Goal: Task Accomplishment & Management: Complete application form

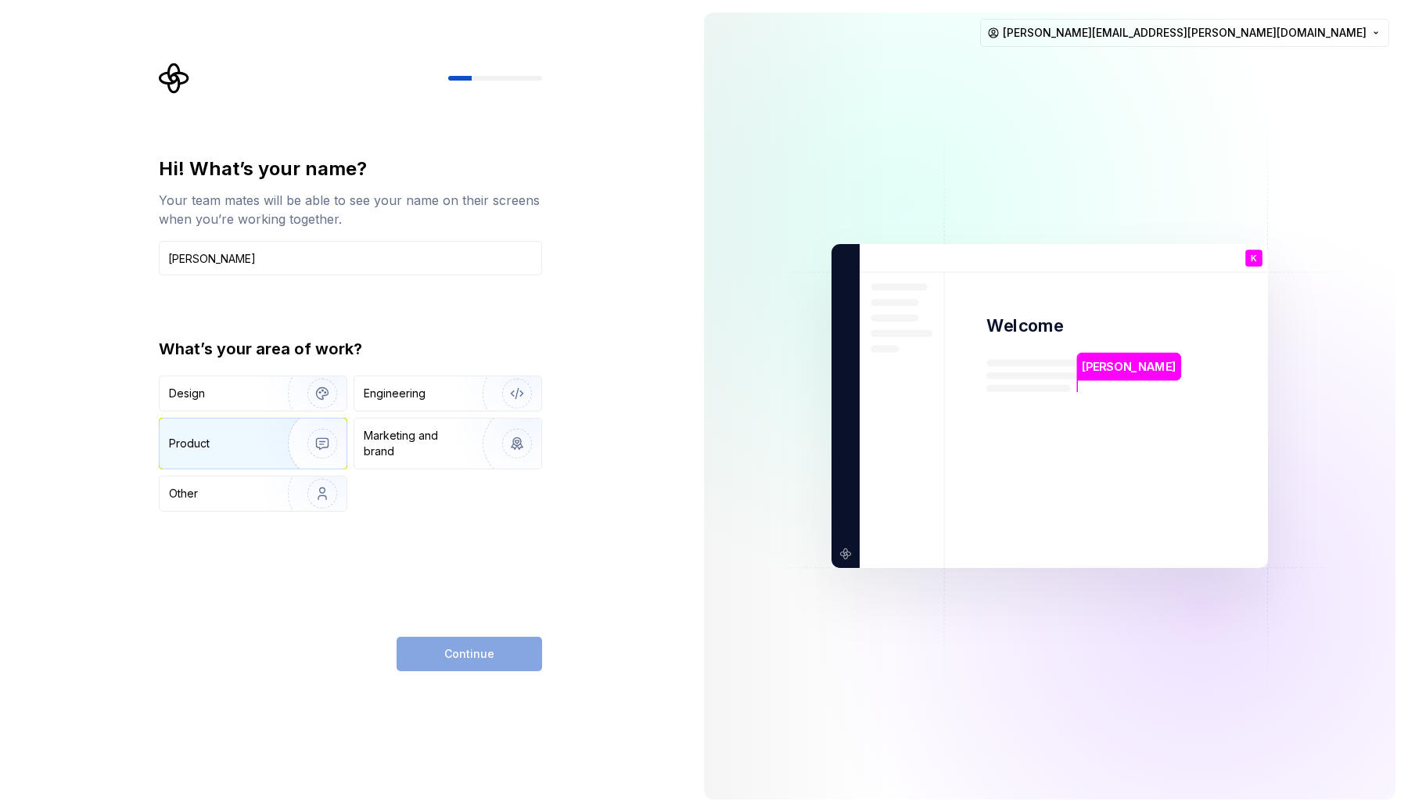
type input "Kevin"
click at [289, 442] on img "button" at bounding box center [312, 443] width 100 height 105
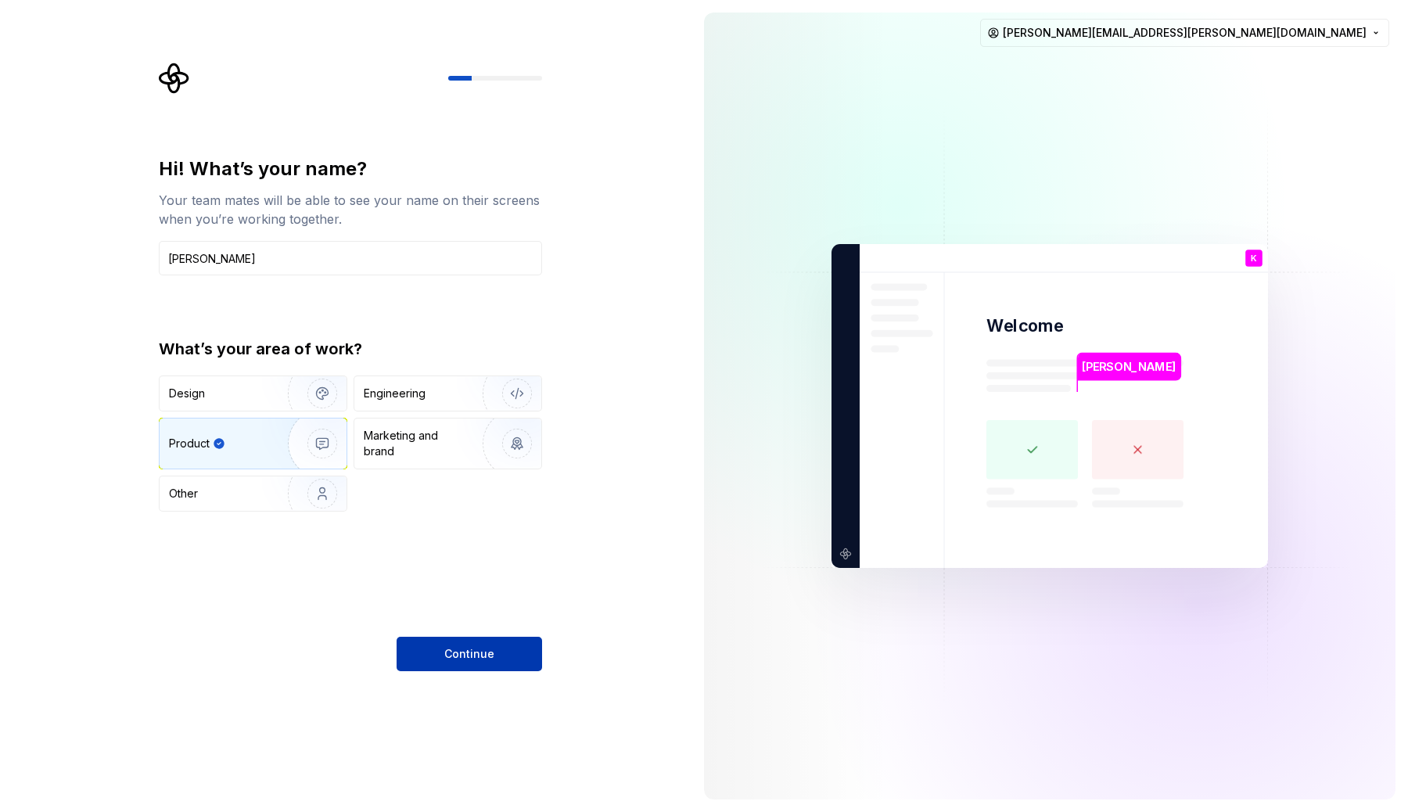
click at [493, 659] on button "Continue" at bounding box center [468, 654] width 145 height 34
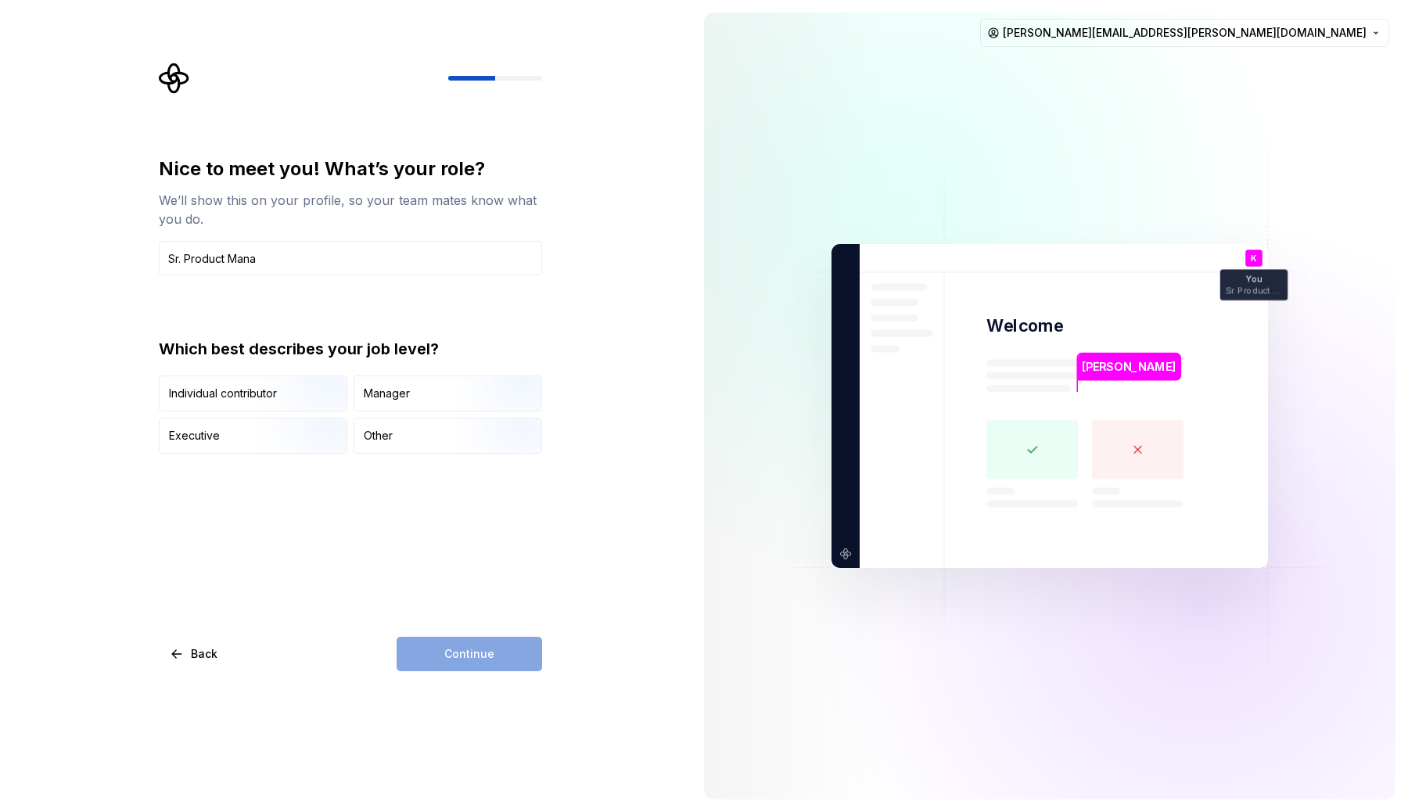
type input "Sr. Product Manager, AI"
click at [280, 399] on img "button" at bounding box center [309, 413] width 100 height 105
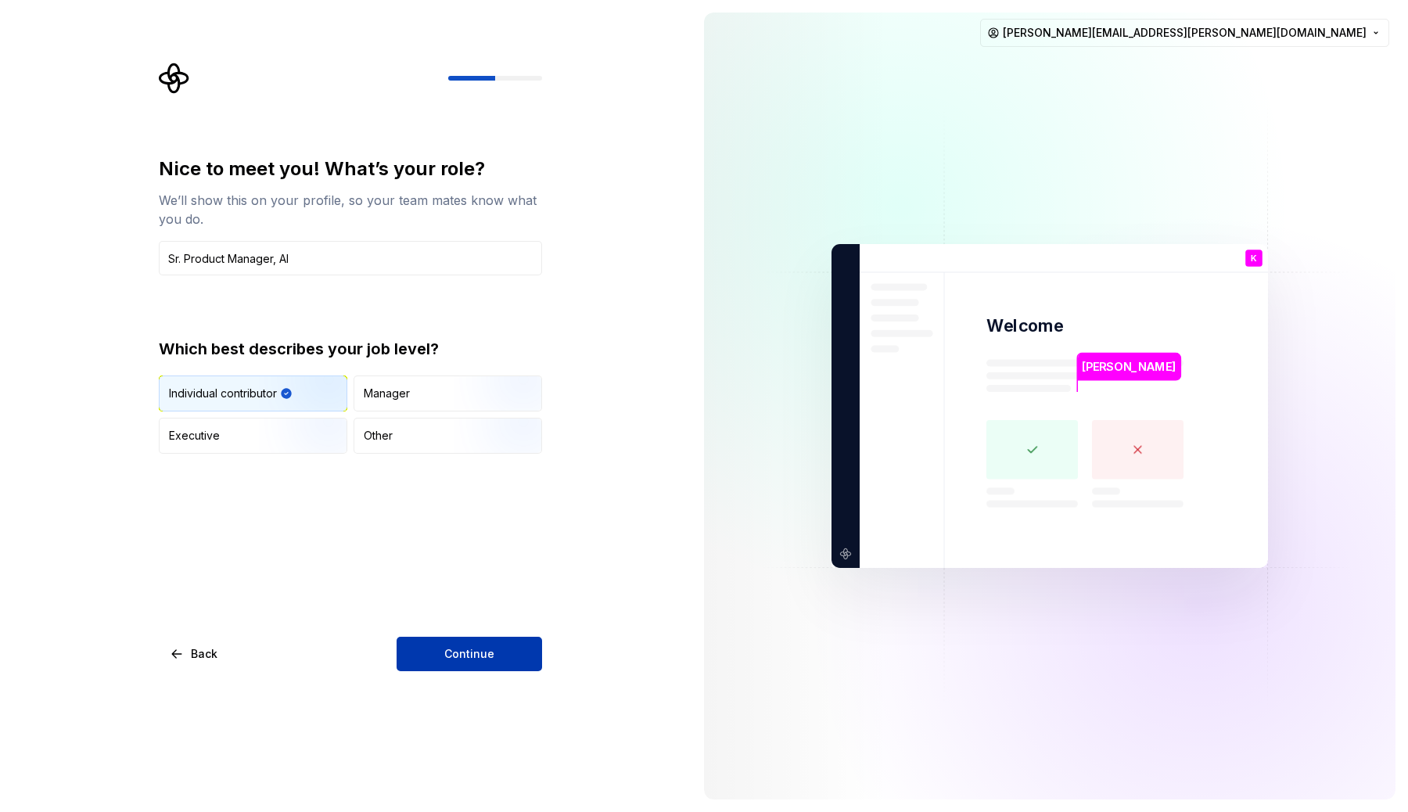
click at [447, 639] on button "Continue" at bounding box center [468, 654] width 145 height 34
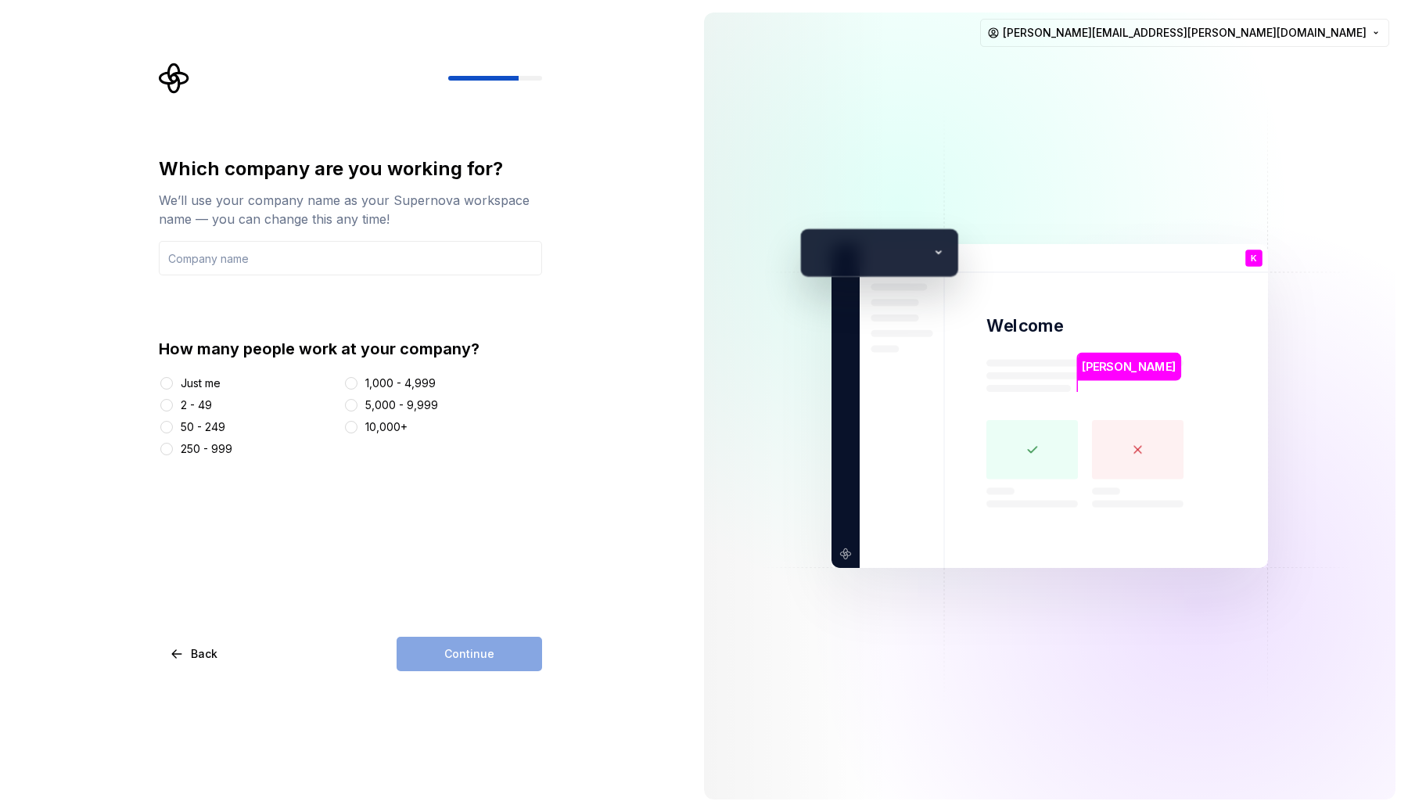
click at [361, 386] on div "1,000 - 4,999" at bounding box center [442, 383] width 199 height 16
click at [357, 382] on button "1,000 - 4,999" at bounding box center [351, 383] width 13 height 13
click at [376, 260] on input "text" at bounding box center [350, 258] width 383 height 34
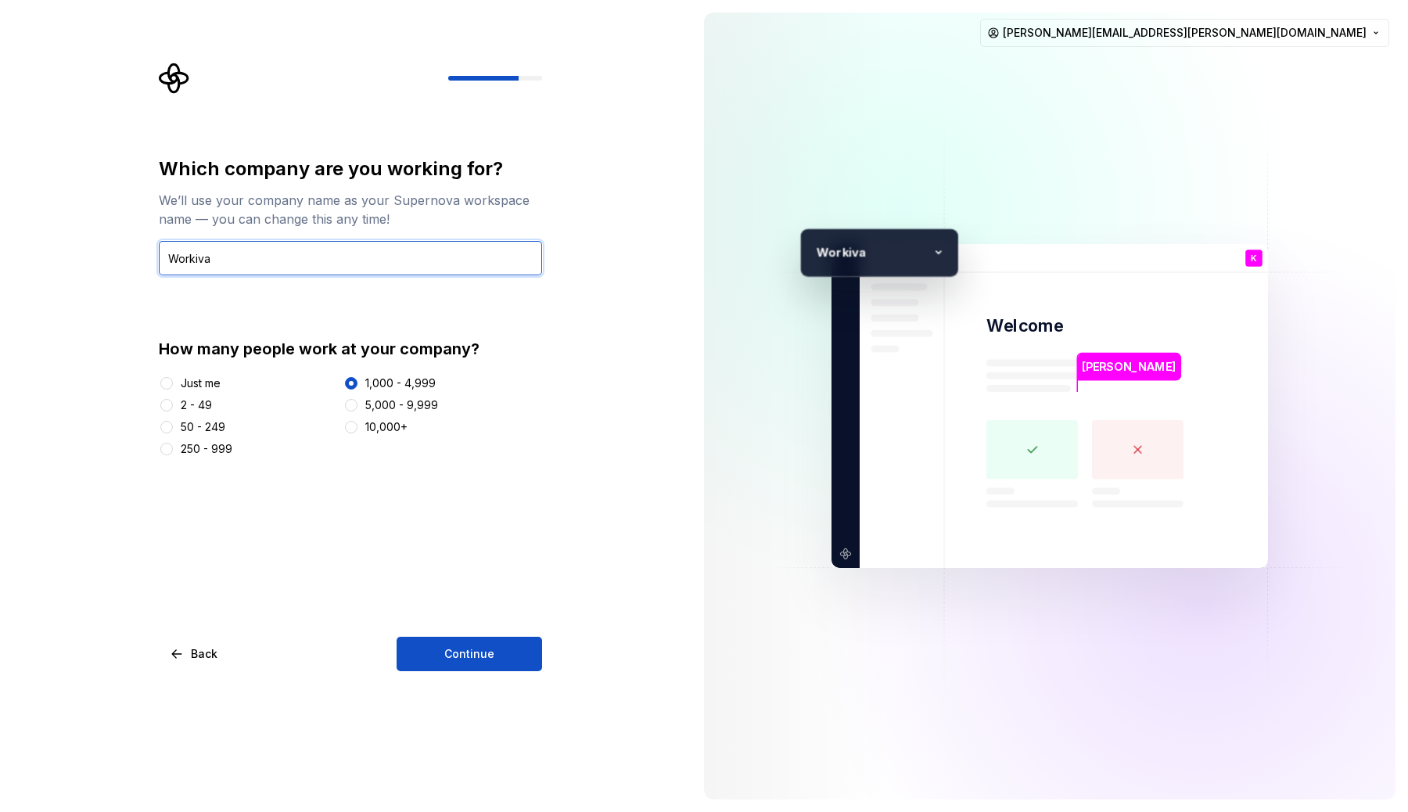
type input "Workiva"
click at [447, 671] on div "Which company are you working for? We’ll use your company name as your Supernov…" at bounding box center [345, 406] width 691 height 812
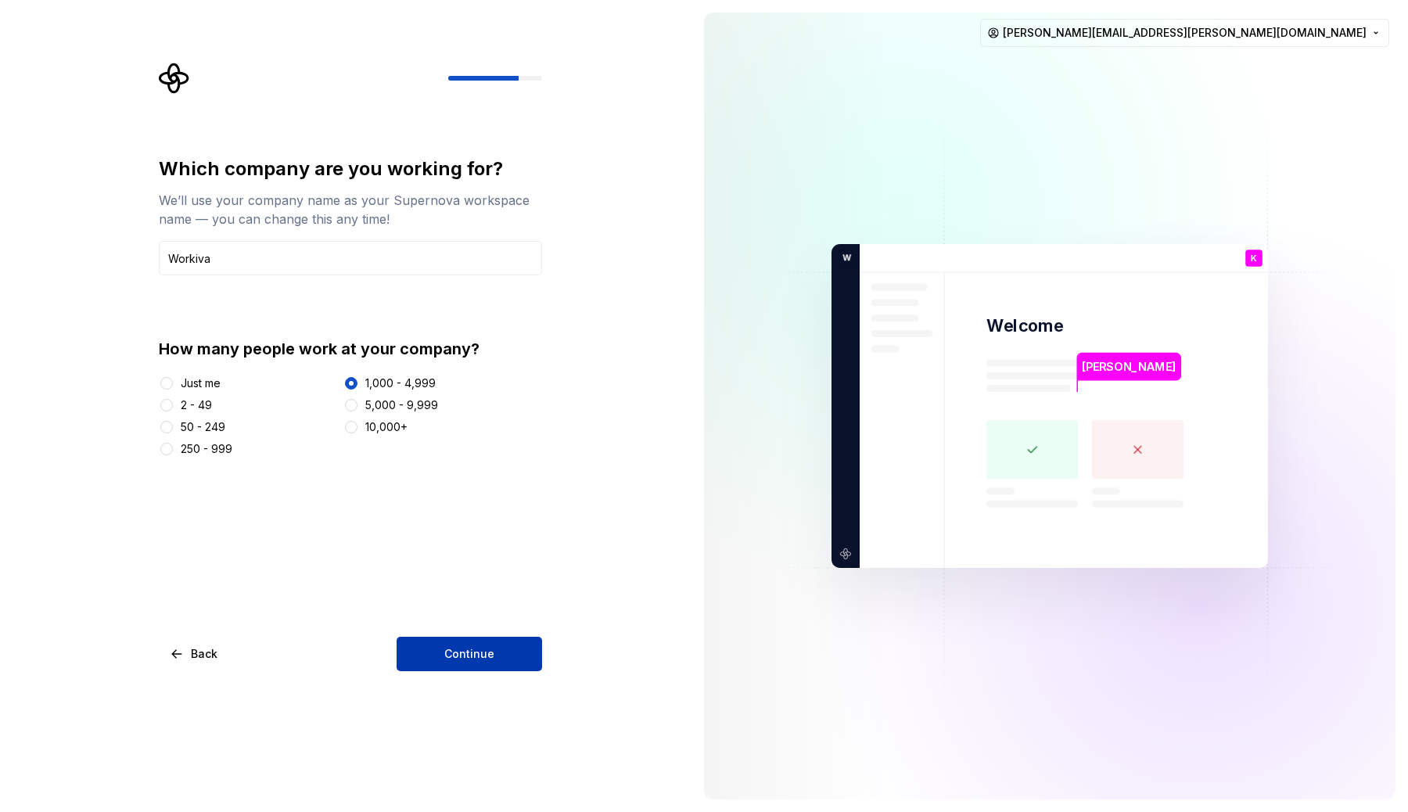
click at [448, 658] on span "Continue" at bounding box center [469, 654] width 50 height 16
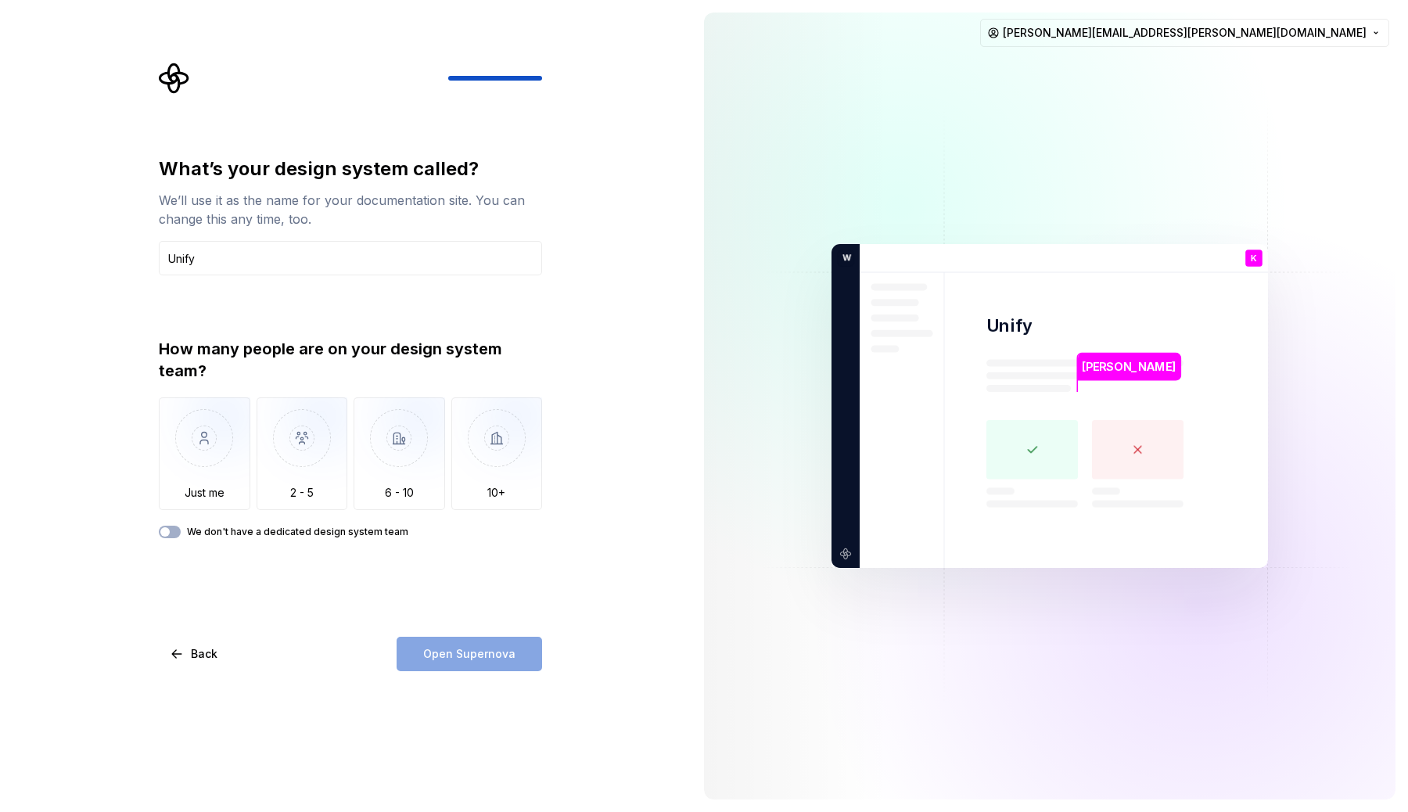
type input "Unify"
click at [95, 371] on div "What’s your design system called? We’ll use it as the name for your documentati…" at bounding box center [345, 406] width 691 height 812
click at [317, 442] on img "button" at bounding box center [302, 449] width 91 height 105
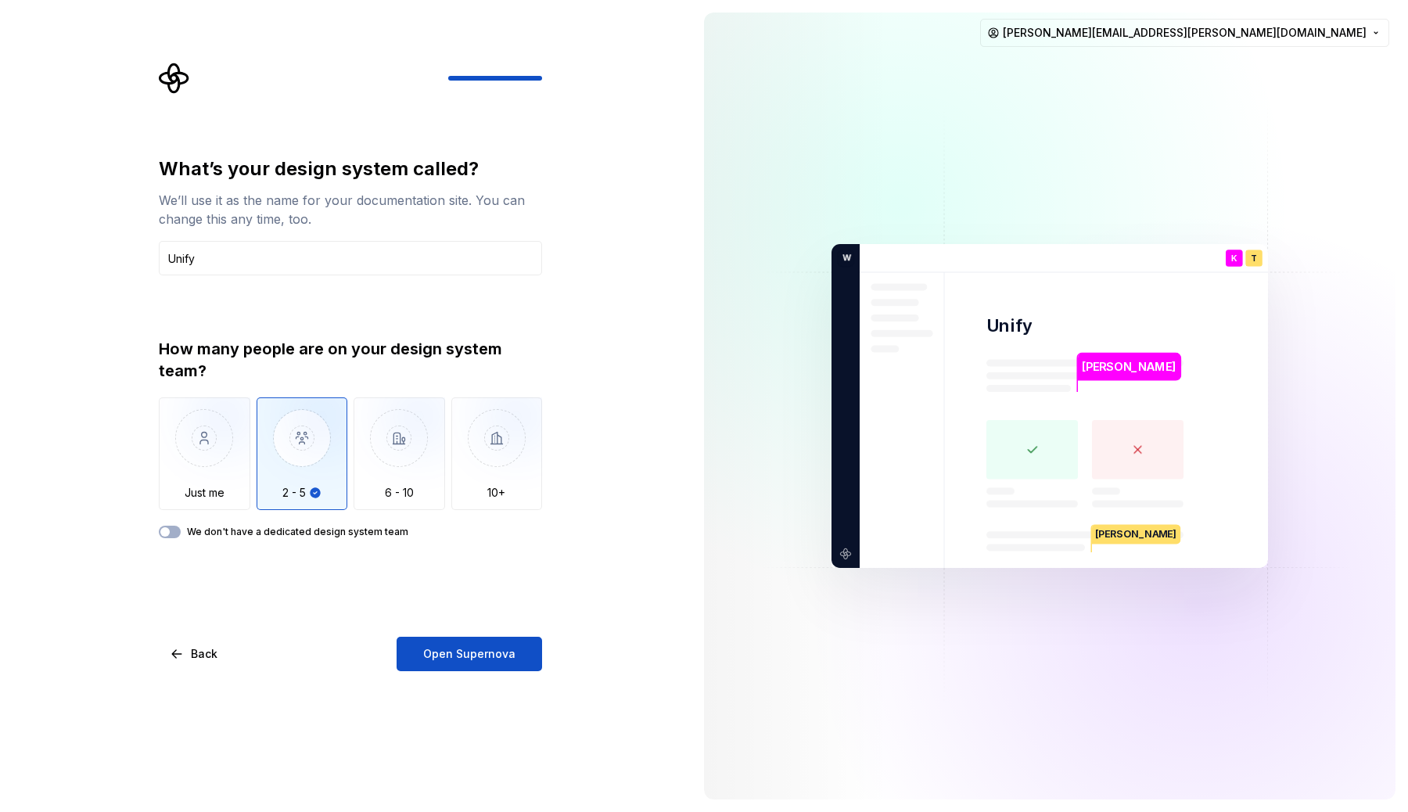
click at [325, 456] on img "button" at bounding box center [302, 449] width 91 height 105
click at [447, 649] on span "Open Supernova" at bounding box center [469, 654] width 92 height 16
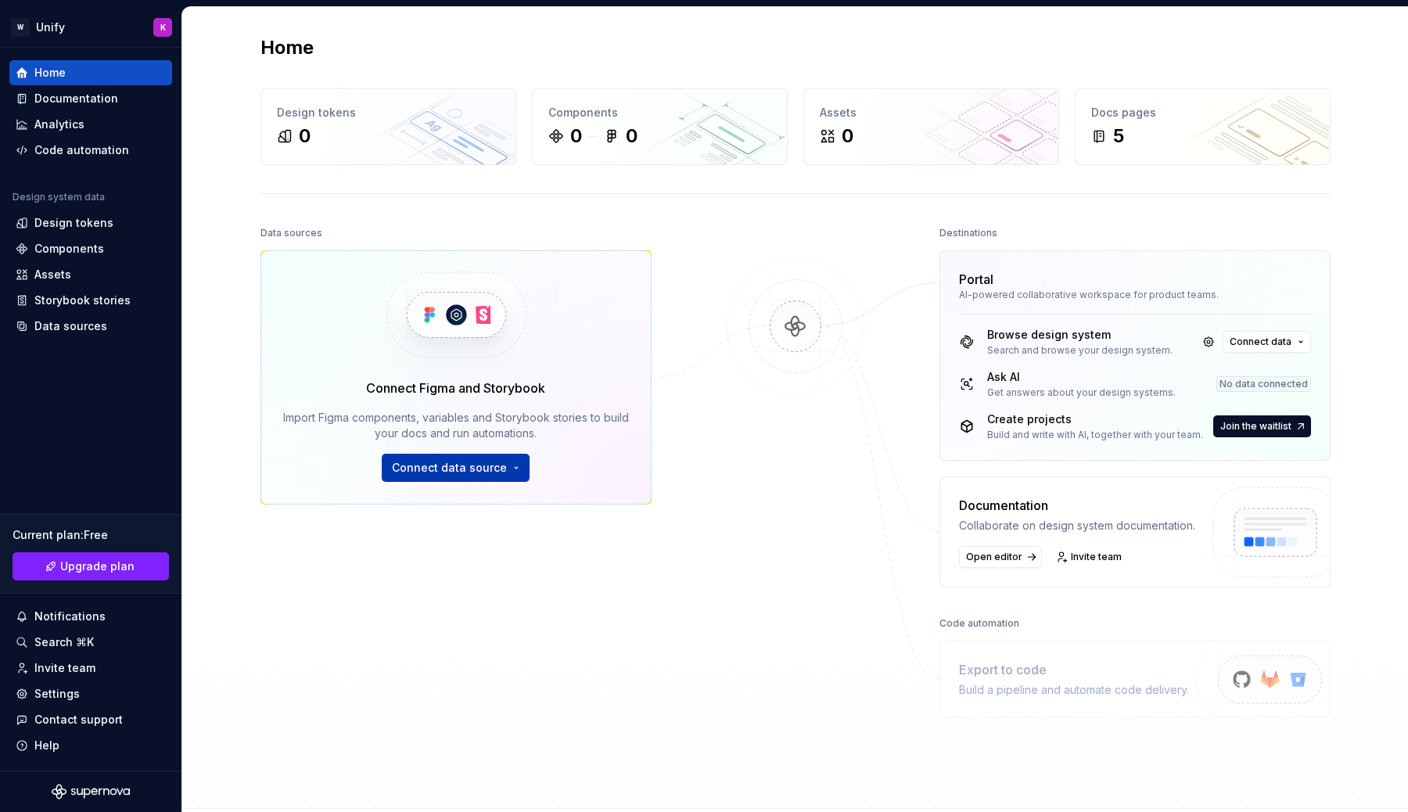
click at [463, 457] on button "Connect data source" at bounding box center [456, 468] width 148 height 28
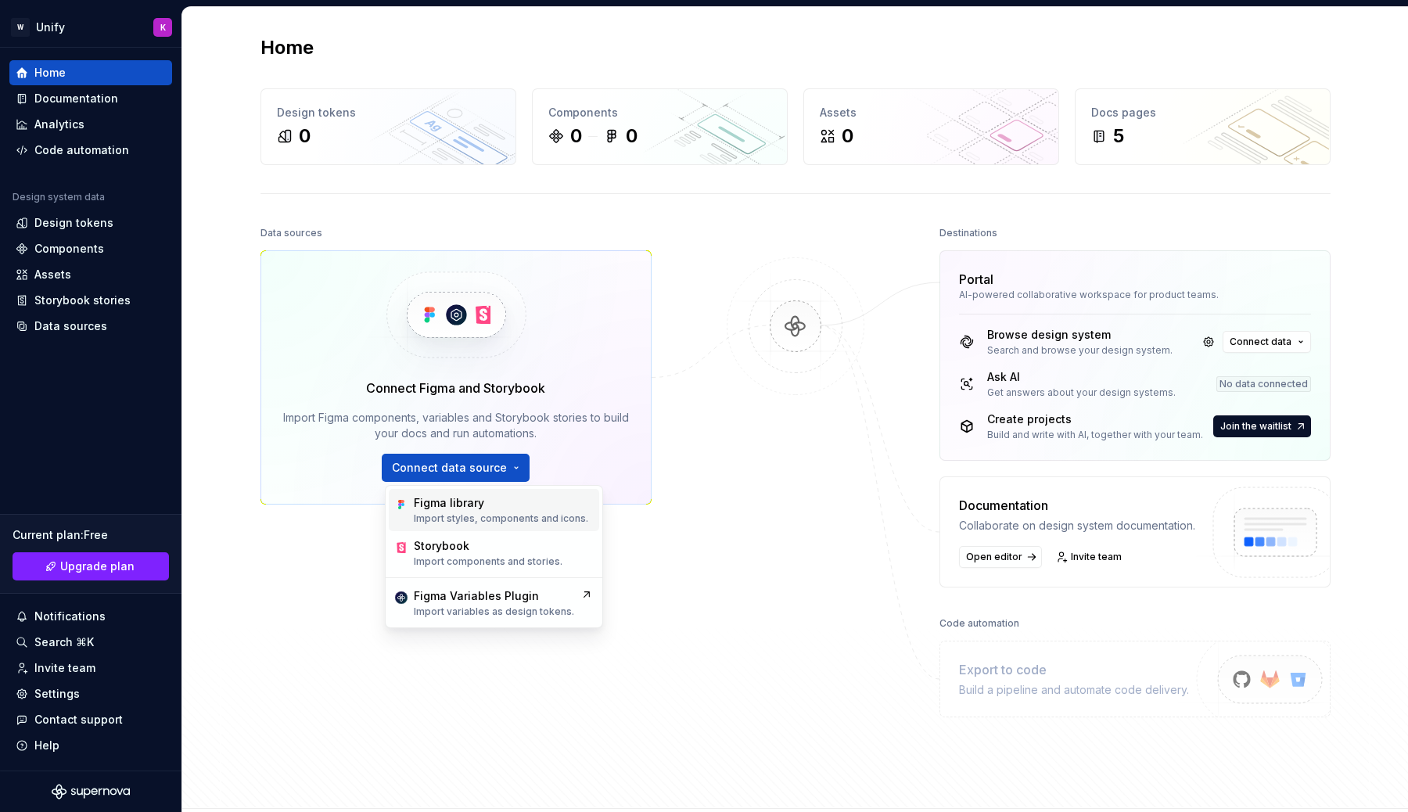
click at [565, 524] on p "Import styles, components and icons." at bounding box center [501, 518] width 174 height 13
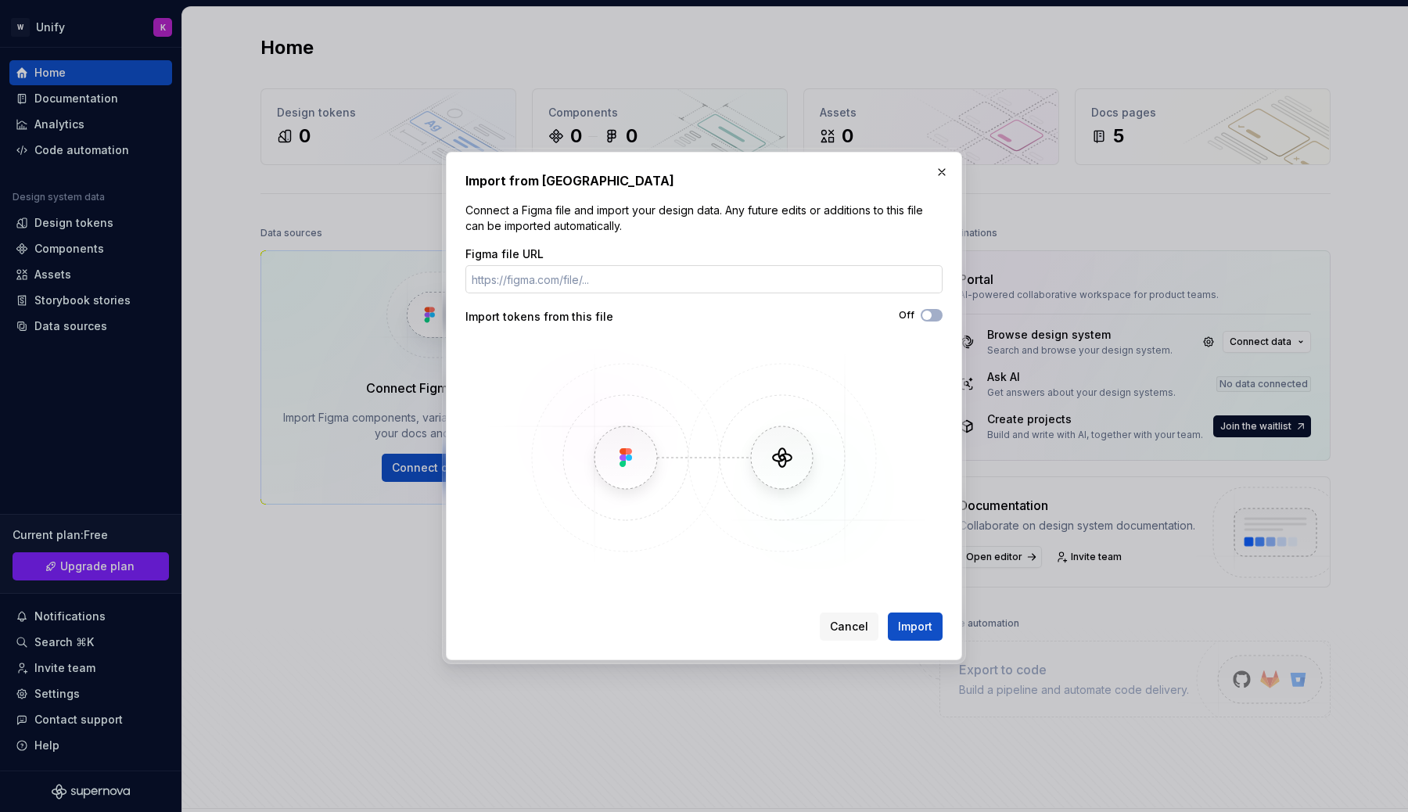
click at [568, 279] on input "Figma file URL" at bounding box center [703, 279] width 477 height 28
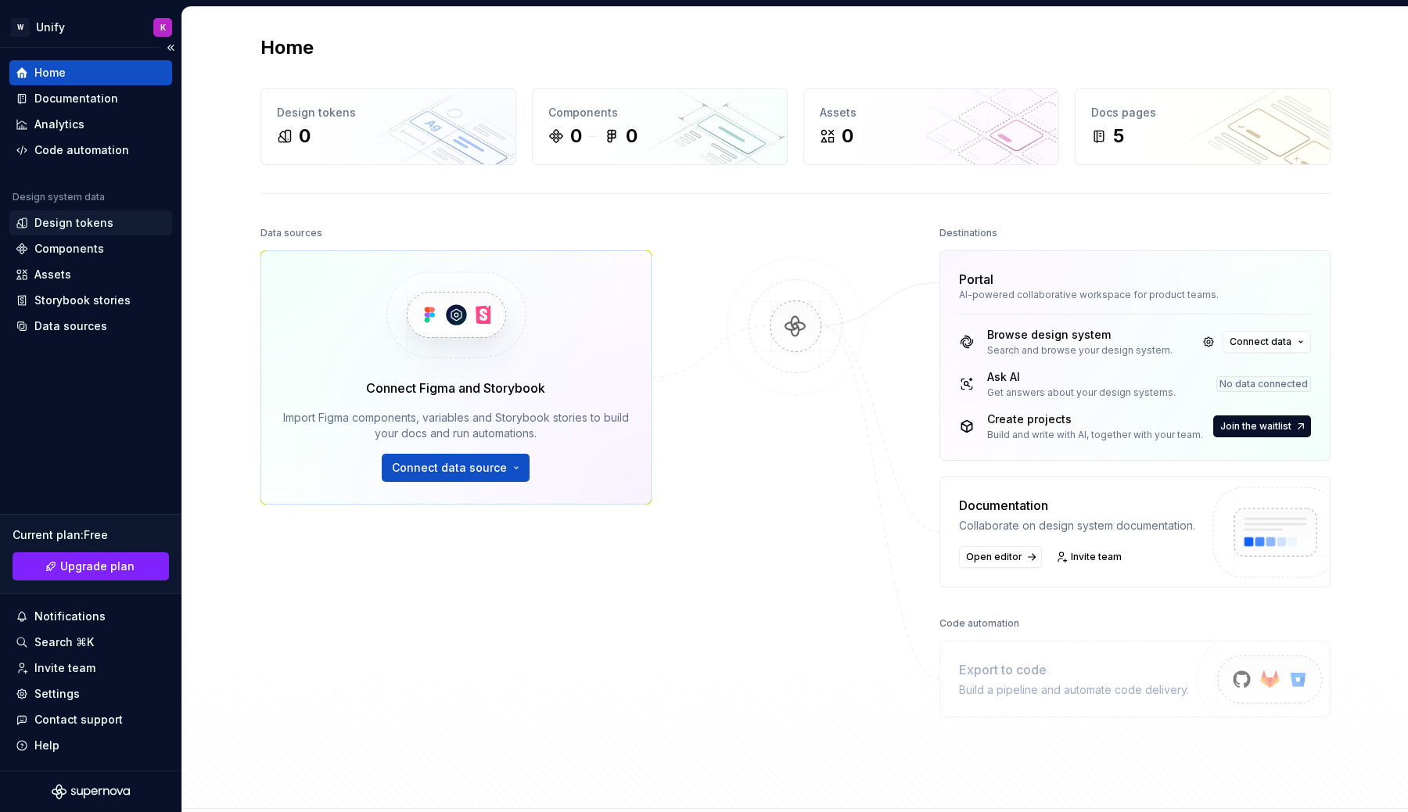
click at [81, 217] on div "Design tokens" at bounding box center [73, 223] width 79 height 16
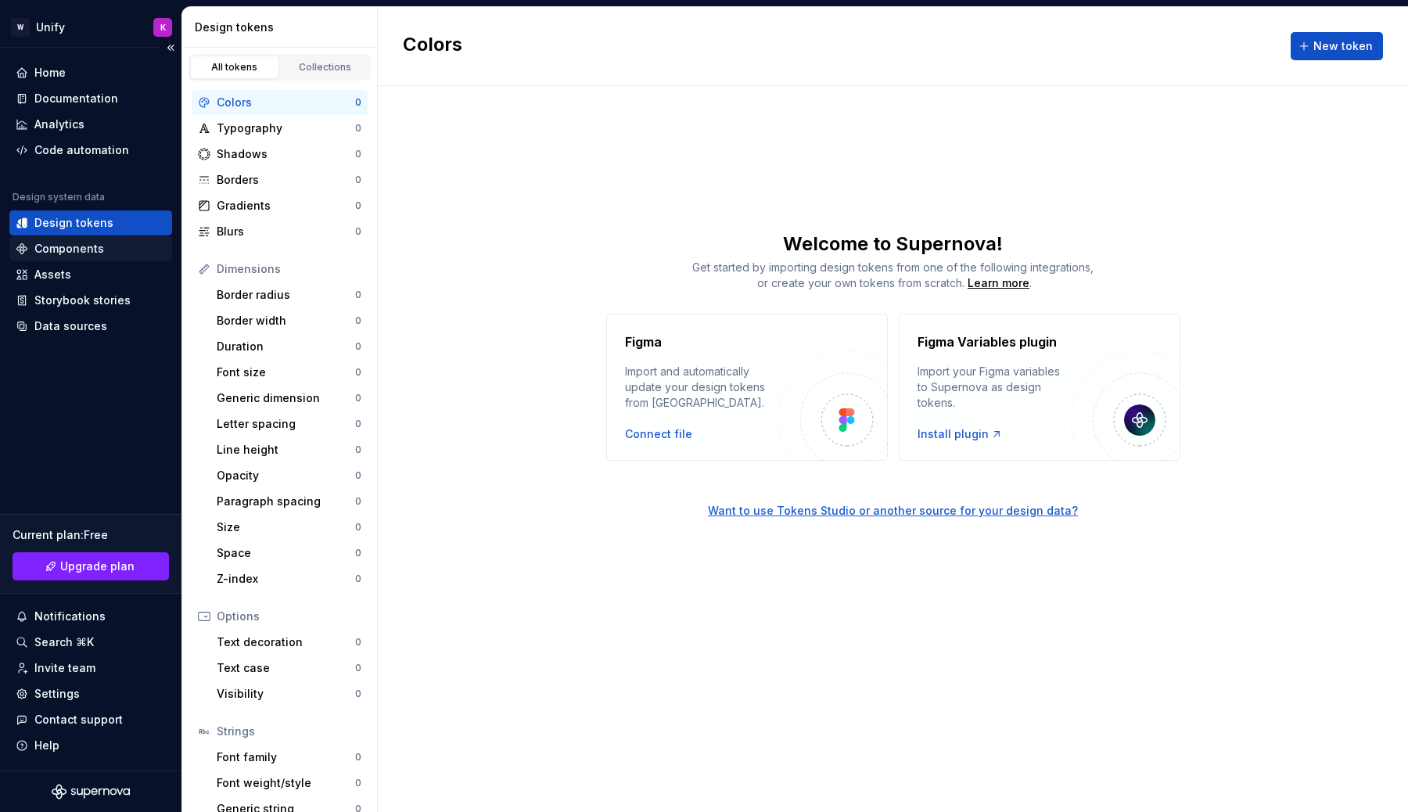
click at [92, 246] on div "Components" at bounding box center [69, 249] width 70 height 16
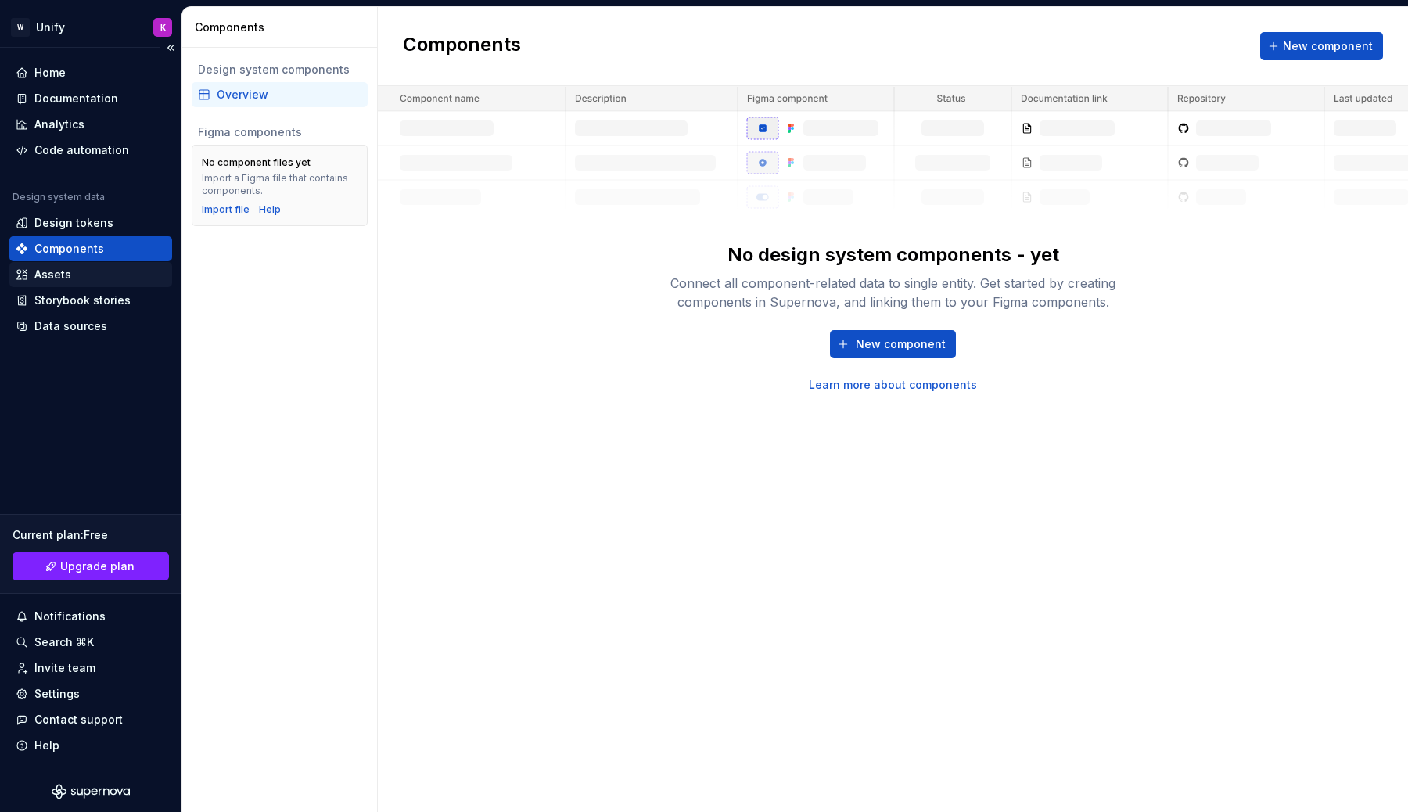
click at [97, 271] on div "Assets" at bounding box center [91, 275] width 150 height 16
